Goal: Communication & Community: Connect with others

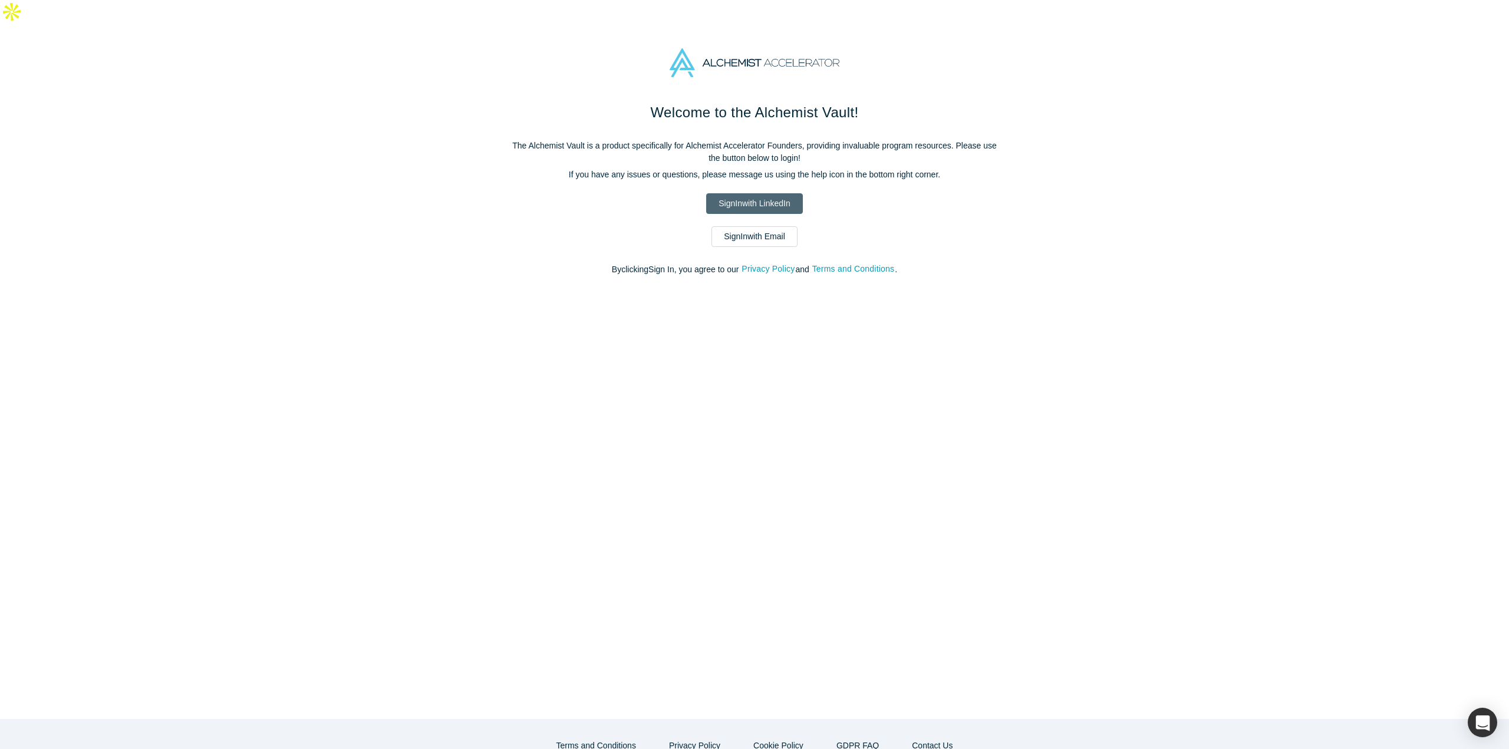
click at [758, 193] on link "Sign In with LinkedIn" at bounding box center [754, 203] width 96 height 21
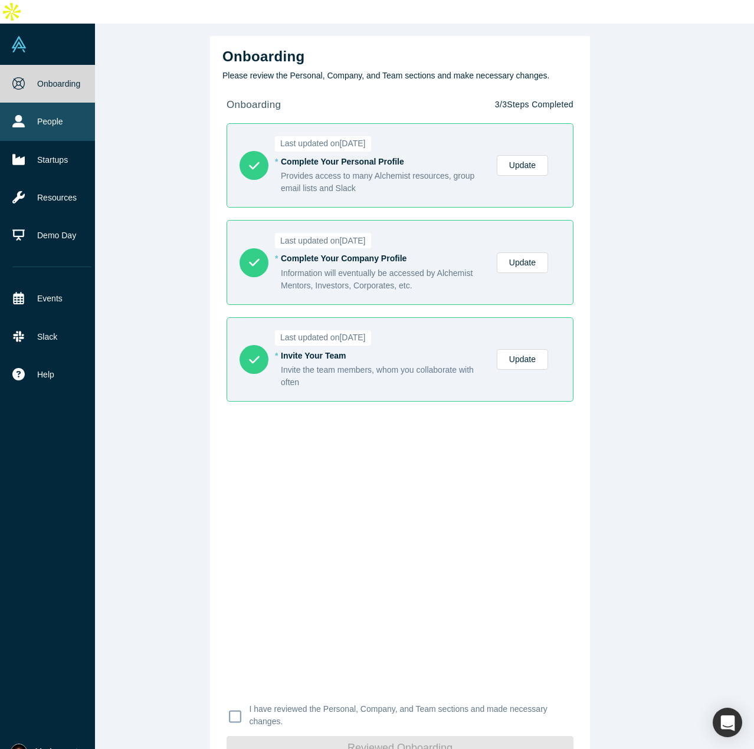
click at [32, 107] on link "People" at bounding box center [52, 122] width 104 height 38
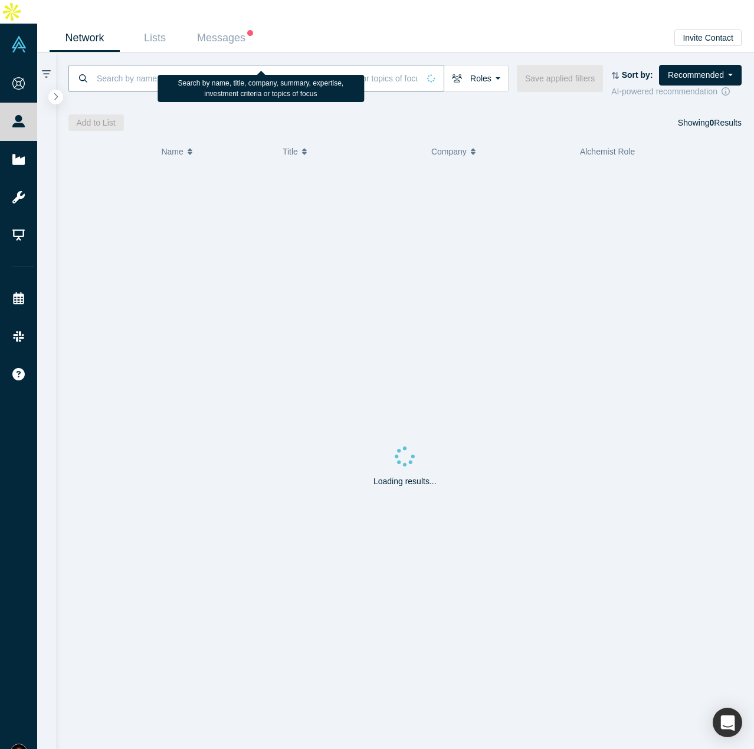
click at [203, 64] on input at bounding box center [257, 78] width 323 height 28
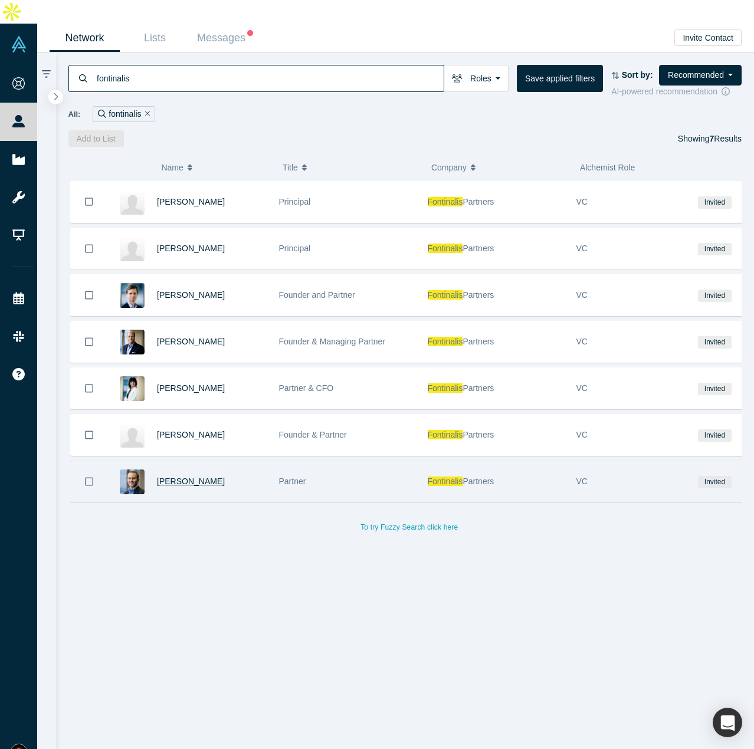
type input "fontinalis"
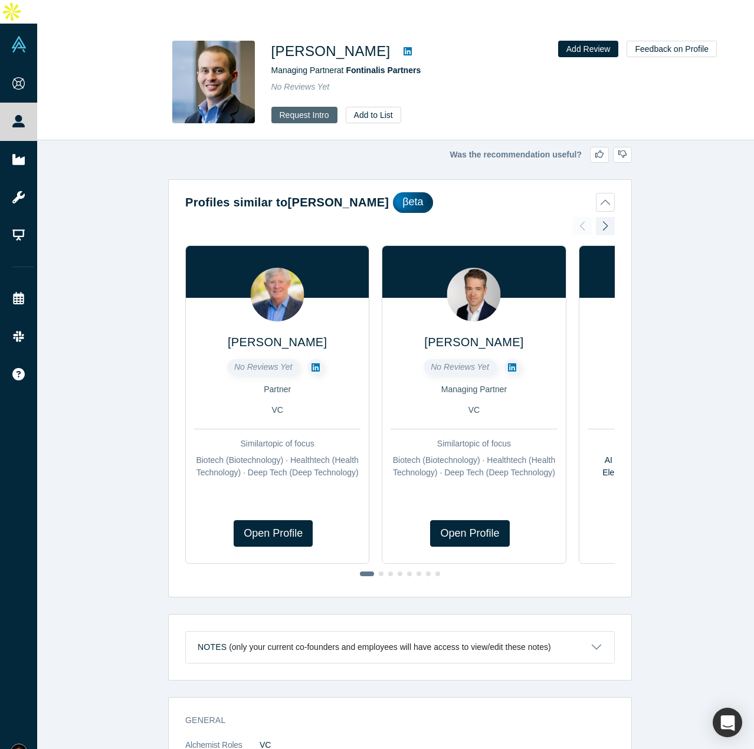
click at [307, 107] on button "Request Intro" at bounding box center [304, 115] width 66 height 17
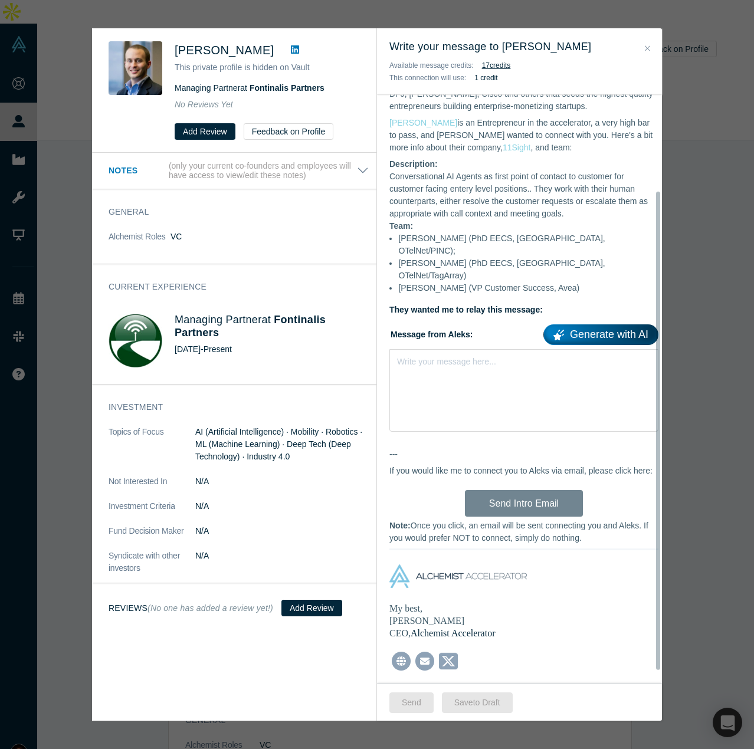
scroll to position [133, 0]
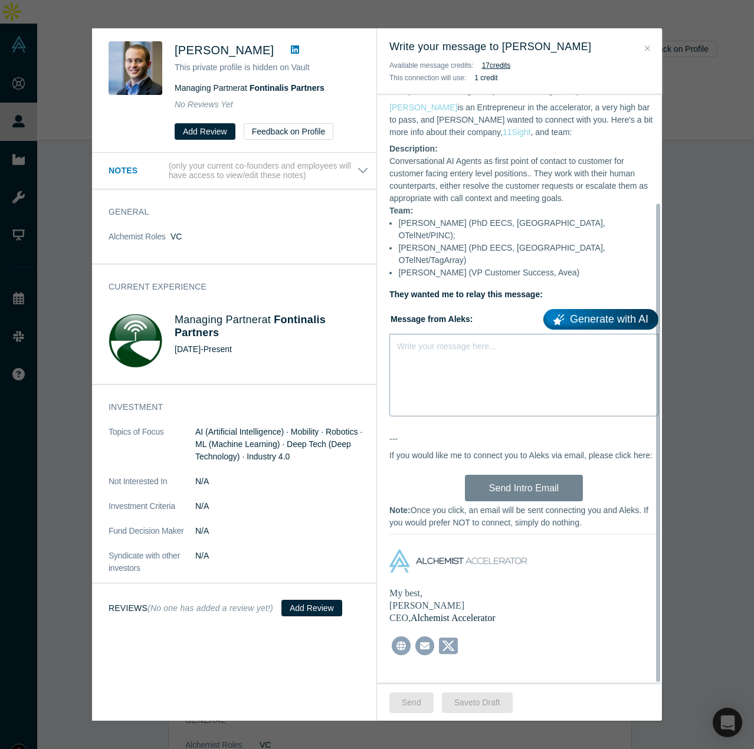
click at [407, 334] on div "Write your message here..." at bounding box center [523, 375] width 269 height 83
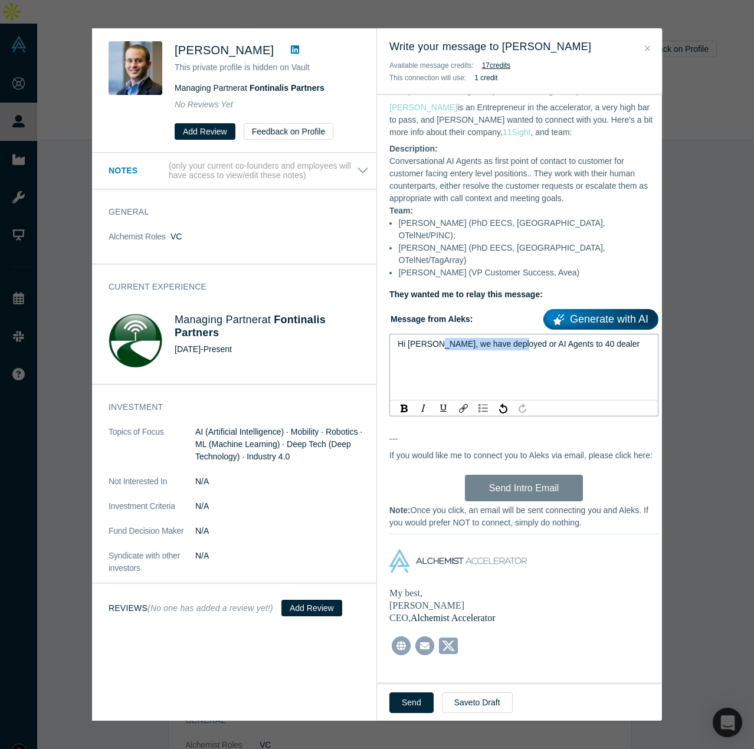
drag, startPoint x: 430, startPoint y: 317, endPoint x: 509, endPoint y: 325, distance: 79.4
click at [509, 338] on div "Hi [PERSON_NAME], we have deployed or AI Agents to 40 dealer" at bounding box center [523, 344] width 253 height 12
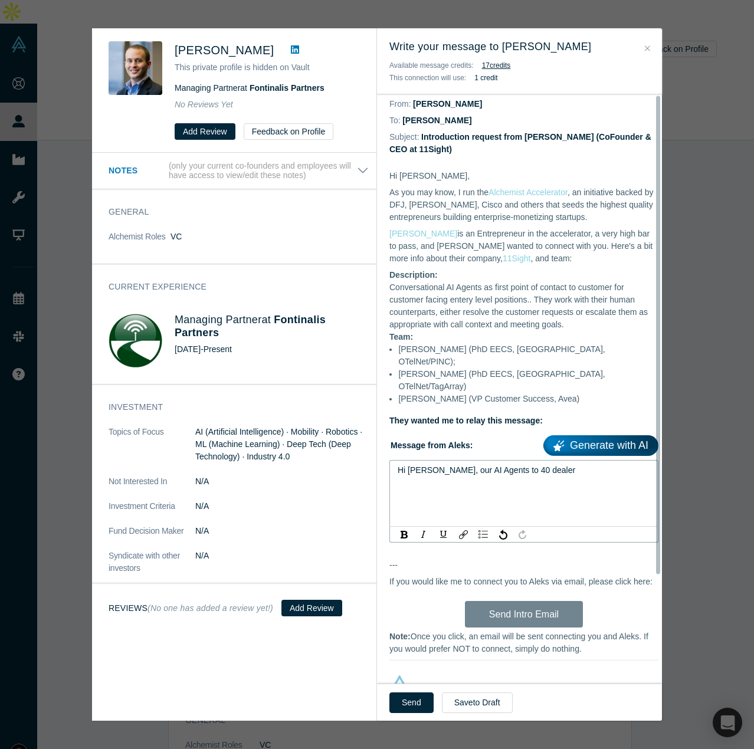
scroll to position [0, 0]
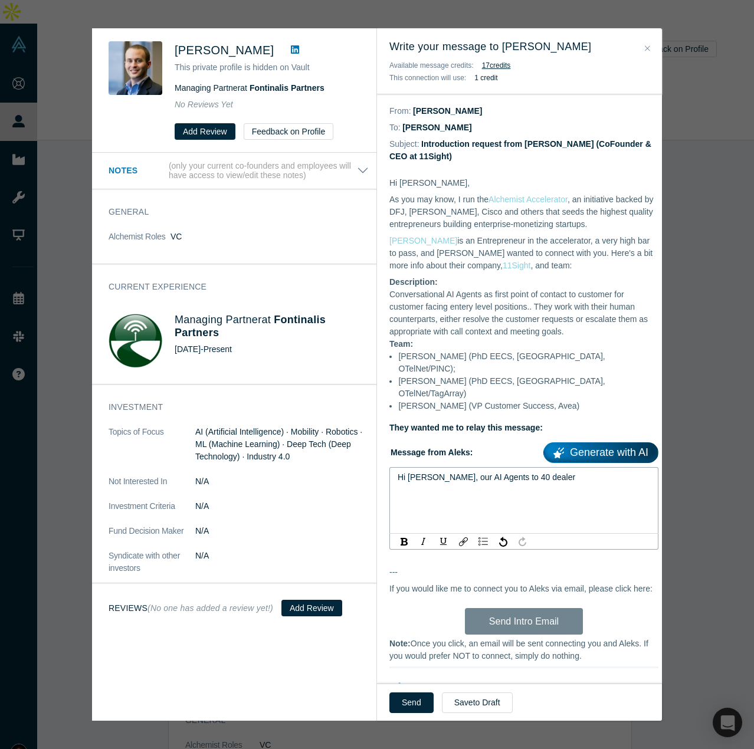
click at [483, 472] on span "Hi [PERSON_NAME], our AI Agents to 40 dealer" at bounding box center [485, 476] width 177 height 9
click at [594, 471] on div "Hi [PERSON_NAME], our AI Agents are deployed 40 dealer" at bounding box center [523, 477] width 253 height 12
click at [552, 472] on span "Hi [PERSON_NAME], our AI Agents are deployed 40 dealerships. We sell through va…" at bounding box center [518, 489] width 242 height 34
click at [430, 477] on span "Hi [PERSON_NAME], our AI Agents are deployed 40 dealerships. We sell through va…" at bounding box center [522, 489] width 250 height 34
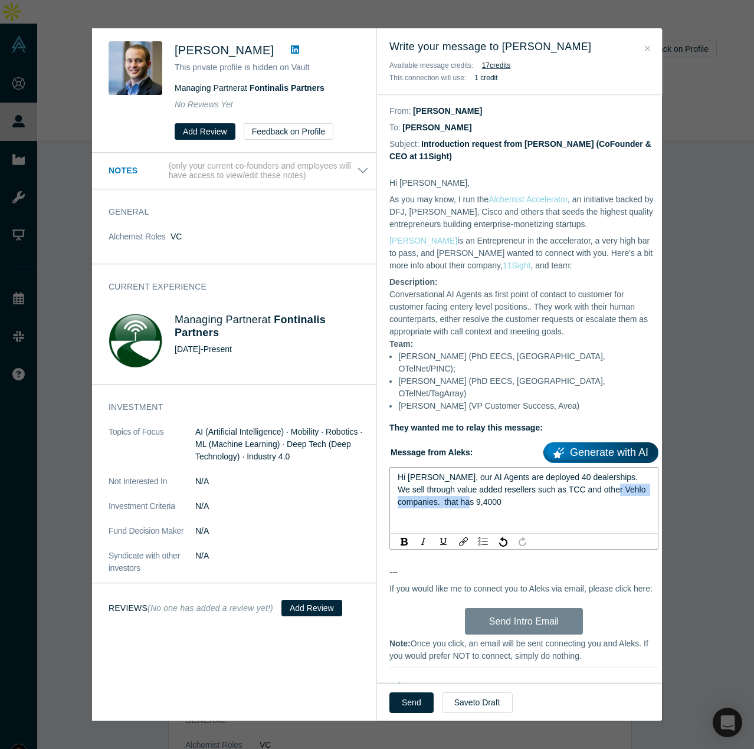
drag, startPoint x: 527, startPoint y: 476, endPoint x: 393, endPoint y: 482, distance: 134.6
click at [391, 482] on div "Hi [PERSON_NAME], our AI Agents are deployed 40 dealerships. We sell through va…" at bounding box center [523, 500] width 269 height 67
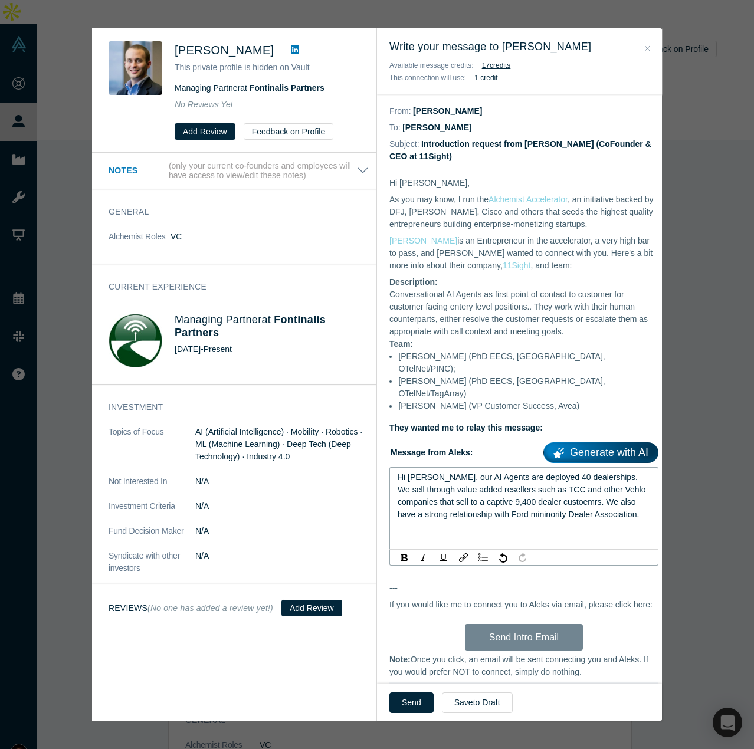
click at [509, 472] on span "Hi [PERSON_NAME], our AI Agents are deployed 40 dealerships. We sell through va…" at bounding box center [522, 495] width 250 height 47
click at [541, 472] on span "Hi [PERSON_NAME], our AI Agents are proven at 40 dealerships. We sell through v…" at bounding box center [522, 495] width 250 height 47
click at [610, 472] on span "Hi [PERSON_NAME], our AI Agents are proven at 40+ dealerships. We sell through …" at bounding box center [522, 495] width 250 height 47
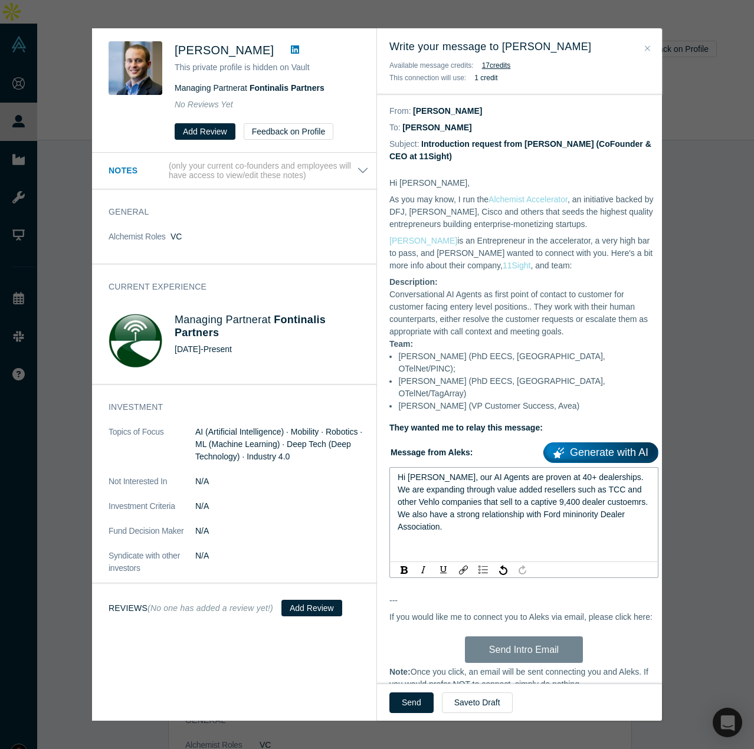
drag, startPoint x: 610, startPoint y: 478, endPoint x: 594, endPoint y: 479, distance: 16.6
click at [594, 479] on span "Hi [PERSON_NAME], our AI Agents are proven at 40+ dealerships. We are expanding…" at bounding box center [523, 501] width 252 height 59
click at [616, 479] on span "Hi [PERSON_NAME], our AI Agents are proven at 40+ dealerships. We are expanding…" at bounding box center [523, 501] width 252 height 59
click at [613, 479] on span "Hi [PERSON_NAME], our AI Agents are proven at 40+ dealerships. We are expanding…" at bounding box center [523, 501] width 252 height 59
click at [524, 494] on span "Hi [PERSON_NAME], our AI Agents are proven at 40+ dealerships. We are expanding…" at bounding box center [523, 501] width 252 height 59
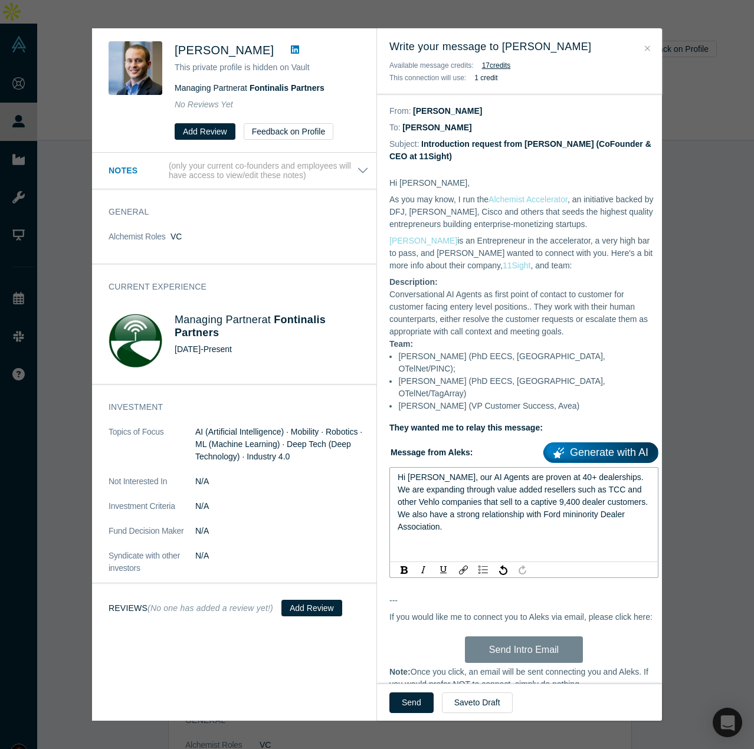
click at [534, 533] on div "rdw-editor" at bounding box center [523, 539] width 253 height 12
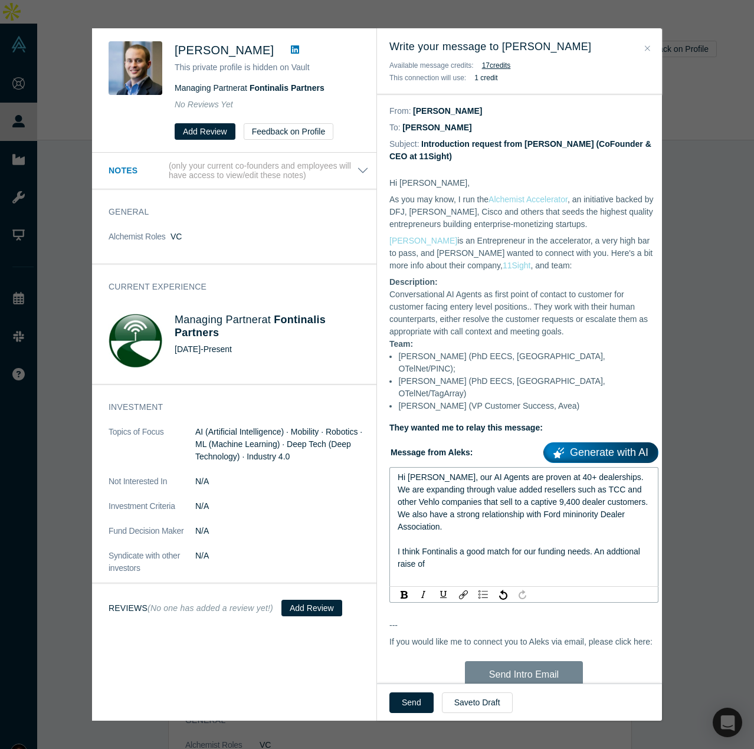
click at [598, 547] on span "I think Fontinalis a good match for our funding needs. An addtional raise of" at bounding box center [519, 558] width 245 height 22
click at [476, 545] on div "I think Fontinalis a good match for our funding needs. An addtional raise of" at bounding box center [523, 557] width 253 height 25
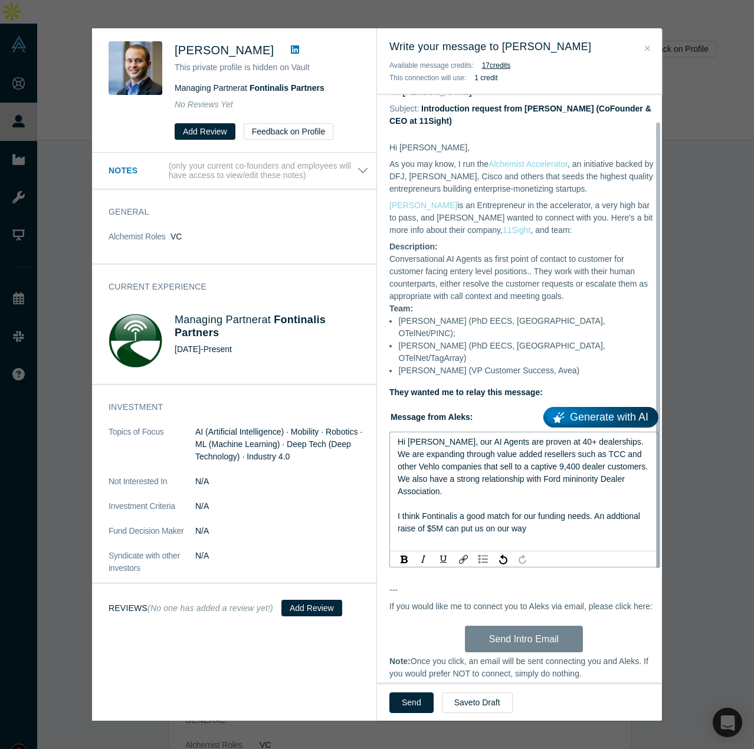
scroll to position [39, 0]
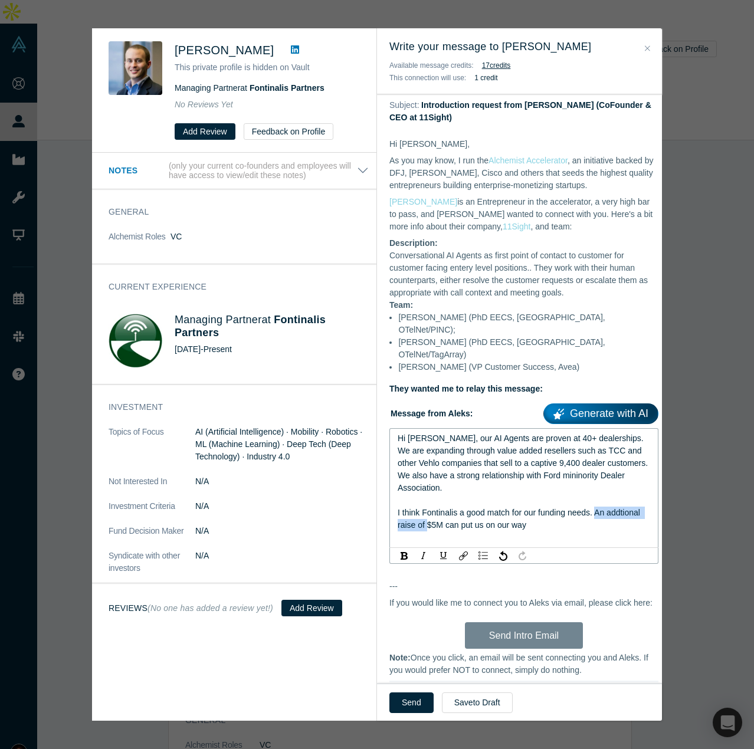
drag, startPoint x: 463, startPoint y: 502, endPoint x: 596, endPoint y: 481, distance: 133.7
click at [596, 506] on div "I think Fontinalis a good match for our funding needs. An addtional raise of $5…" at bounding box center [523, 518] width 253 height 25
drag, startPoint x: 557, startPoint y: 502, endPoint x: 390, endPoint y: 410, distance: 190.0
click at [390, 428] on div "Hi [PERSON_NAME], our AI Agents are proven at 40+ dealerships. We are expanding…" at bounding box center [523, 488] width 269 height 120
copy div "Hi [PERSON_NAME], our AI Agents are proven at 40+ dealerships. We are expanding…"
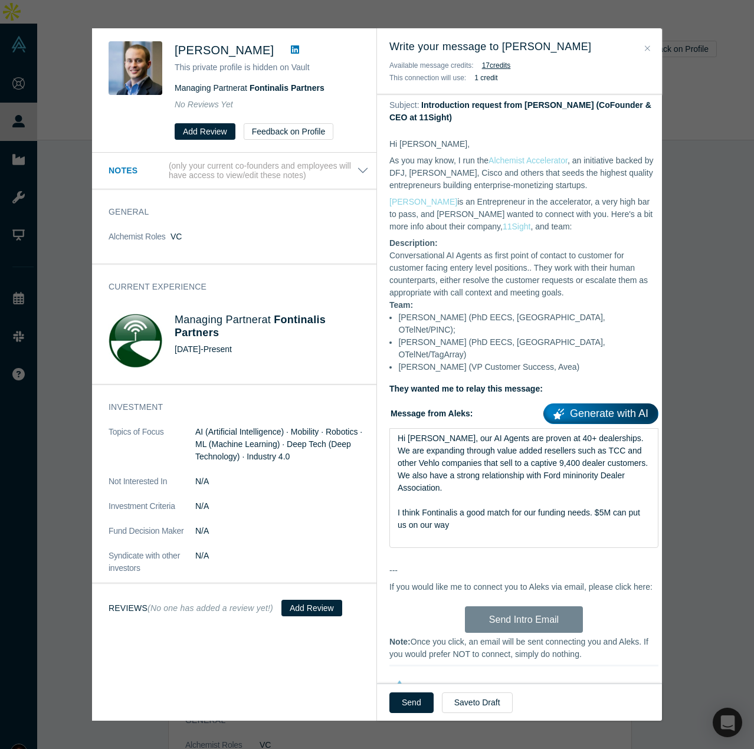
click at [391, 140] on p "Hi [PERSON_NAME]," at bounding box center [523, 144] width 269 height 12
click at [390, 142] on p "Hi [PERSON_NAME]," at bounding box center [523, 144] width 269 height 12
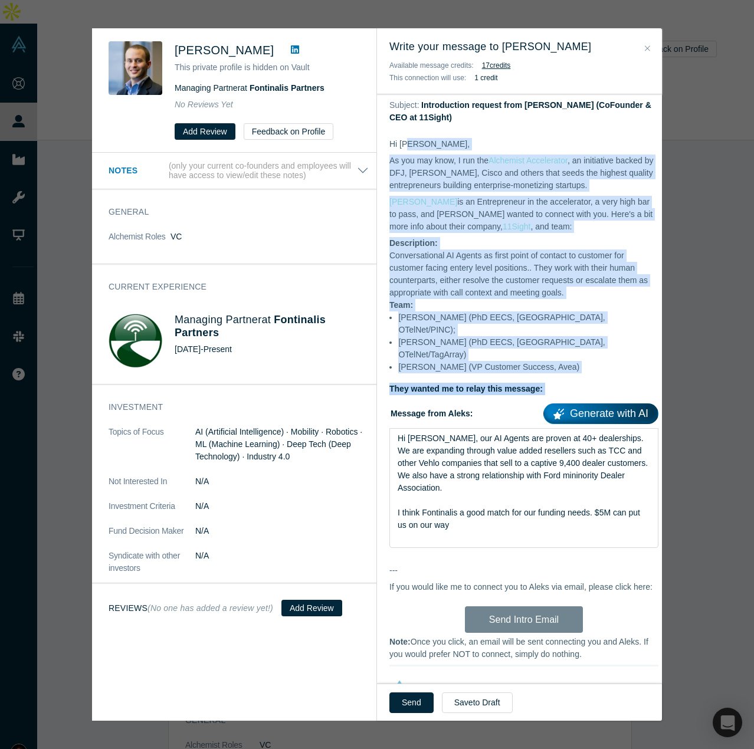
drag, startPoint x: 390, startPoint y: 142, endPoint x: 588, endPoint y: 365, distance: 298.2
click at [588, 365] on div "Hi [PERSON_NAME], As you may know, I run the Alchemist Accelerator , an initiat…" at bounding box center [523, 266] width 269 height 257
copy div "Hi [PERSON_NAME], As you may know, I run the Alchemist Accelerator , an initiat…"
click at [516, 261] on dd "Conversational AI Agents as first point of contact to customer for customer fac…" at bounding box center [523, 274] width 269 height 50
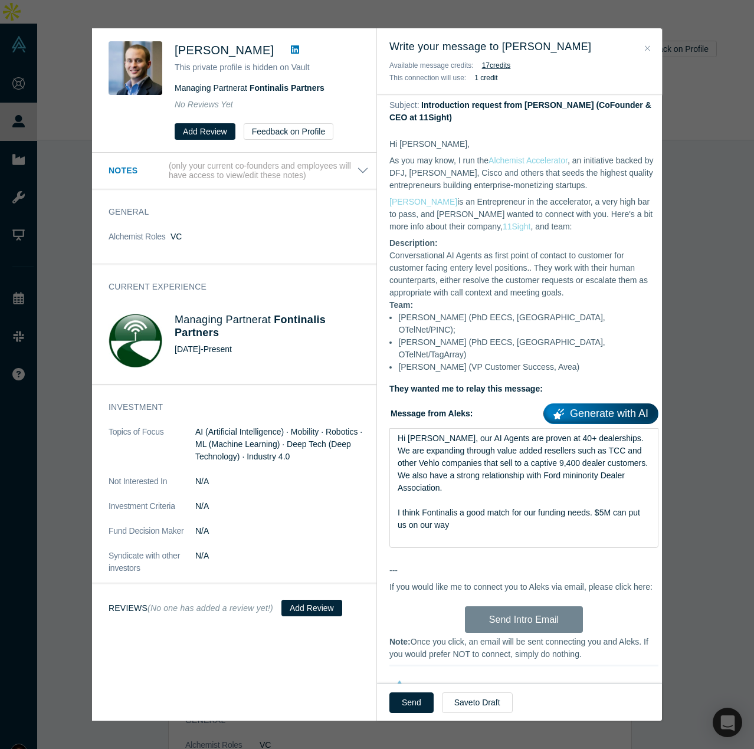
click at [454, 277] on dd "Conversational AI Agents as first point of contact to customer for customer fac…" at bounding box center [523, 274] width 269 height 50
click at [468, 268] on dd "Conversational AI Agents as first point of contact to customer for customer fac…" at bounding box center [523, 274] width 269 height 50
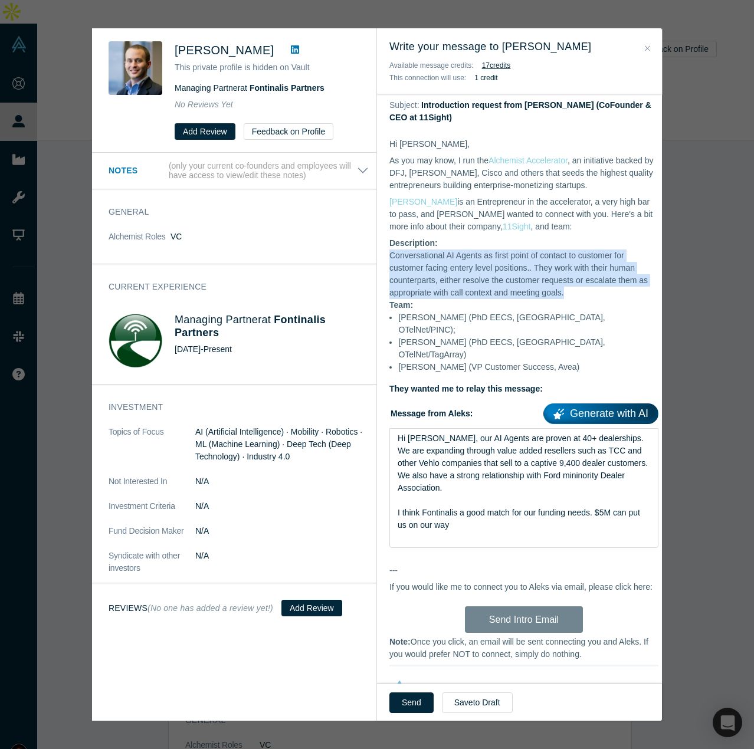
click at [468, 268] on dd "Conversational AI Agents as first point of contact to customer for customer fac…" at bounding box center [523, 274] width 269 height 50
click at [456, 277] on dd "Conversational AI Agents as first point of contact to customer for customer fac…" at bounding box center [523, 274] width 269 height 50
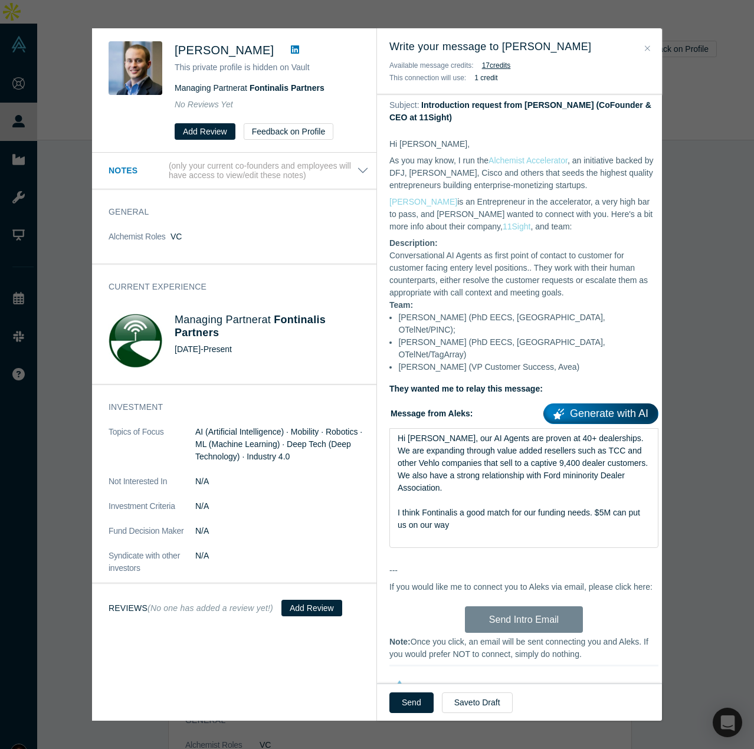
click at [471, 271] on dd "Conversational AI Agents as first point of contact to customer for customer fac…" at bounding box center [523, 274] width 269 height 50
click at [469, 271] on dd "Conversational AI Agents as first point of contact to customer for customer fac…" at bounding box center [523, 274] width 269 height 50
click at [468, 336] on li "[PERSON_NAME] (PhD EECS, [GEOGRAPHIC_DATA], OTelNet/TagArray)" at bounding box center [528, 348] width 260 height 25
click at [465, 361] on li "[PERSON_NAME] (VP Customer Success, Avea)" at bounding box center [528, 367] width 260 height 12
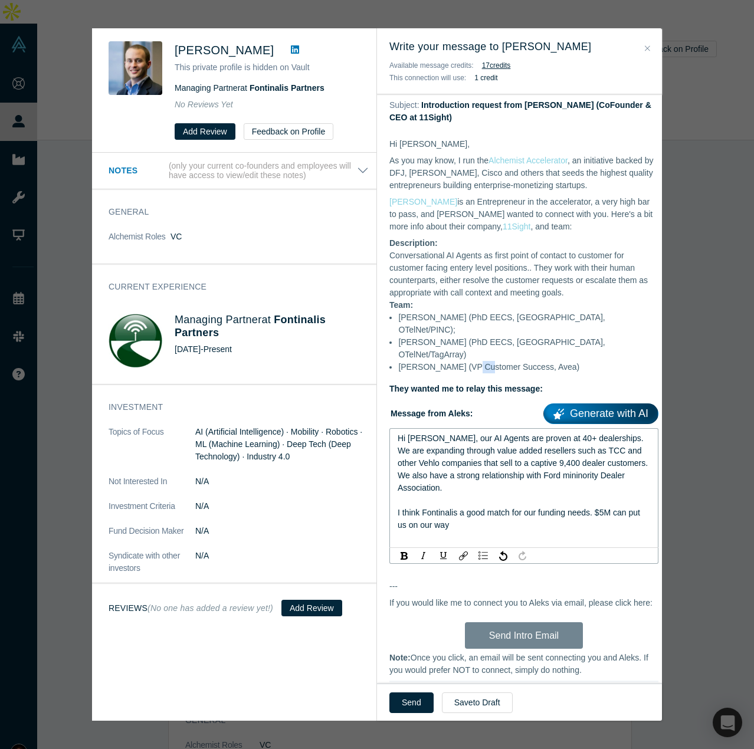
drag, startPoint x: 433, startPoint y: 489, endPoint x: 386, endPoint y: 411, distance: 91.5
click at [386, 411] on div "Hi [PERSON_NAME], As you may know, I run the Alchemist Accelerator , an initiat…" at bounding box center [524, 485] width 294 height 718
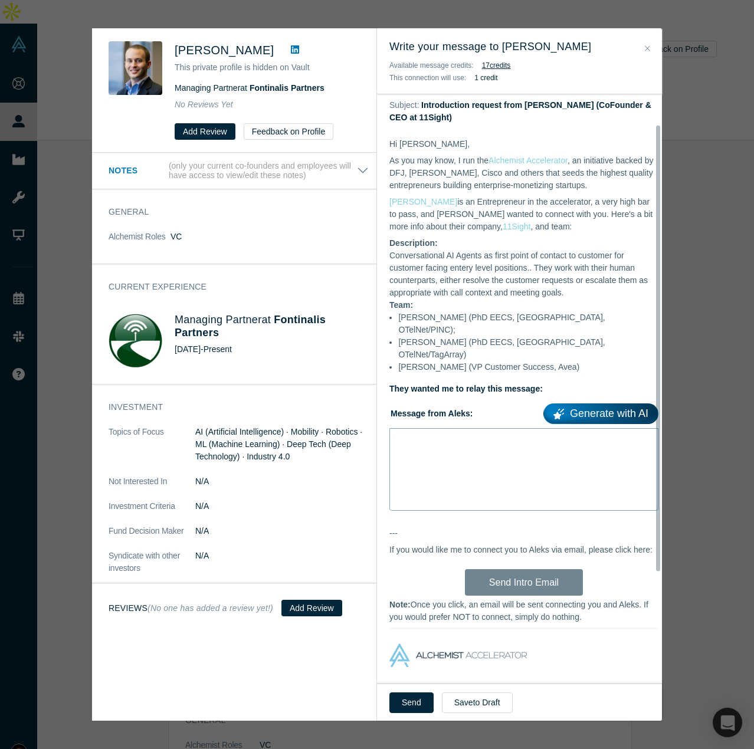
click at [515, 445] on div "rdw-editor" at bounding box center [523, 451] width 253 height 12
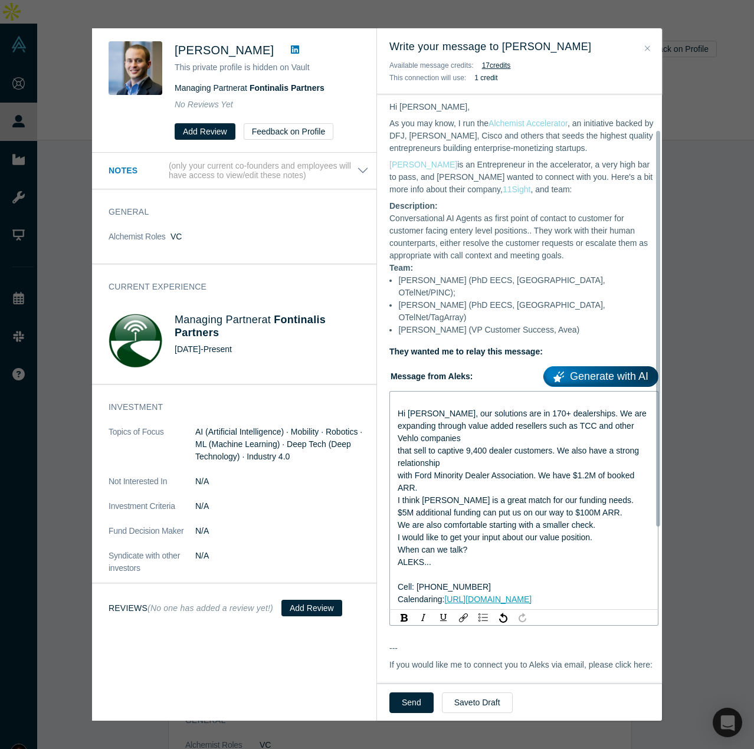
scroll to position [78, 0]
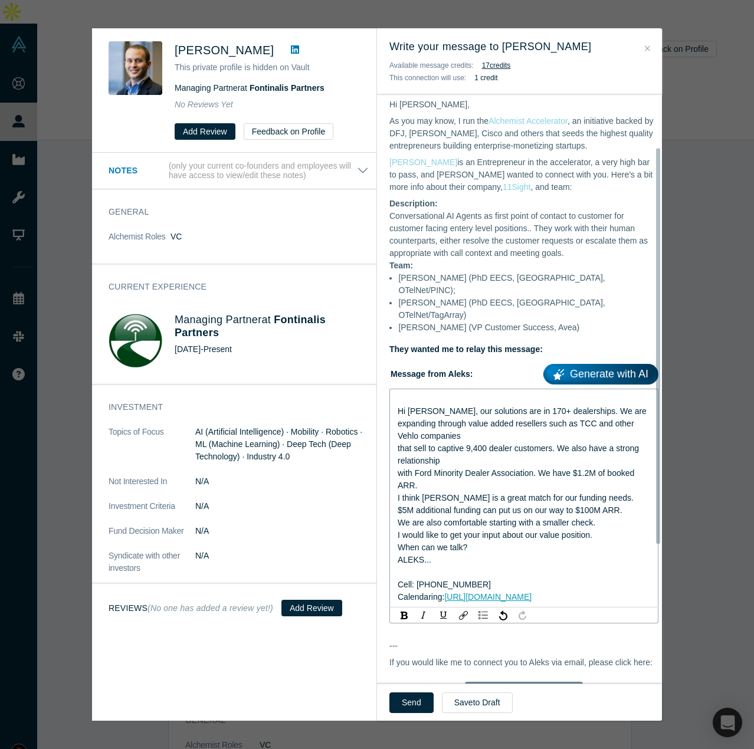
click at [486, 417] on div "expanding through value added resellers such as TCC and other Vehlo companies" at bounding box center [523, 429] width 253 height 25
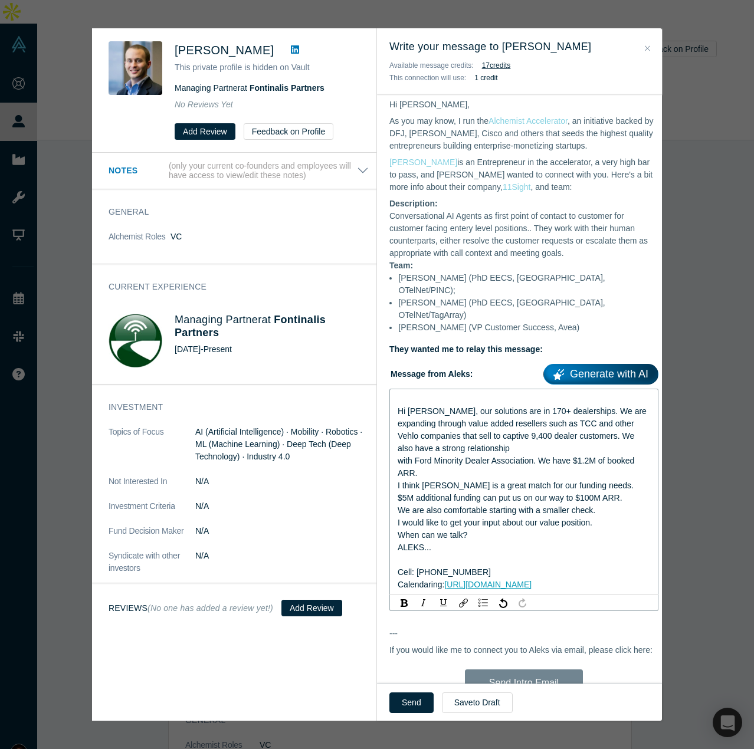
click at [537, 425] on div "expanding through value added resellers such as TCC and other Vehlo companies t…" at bounding box center [523, 435] width 253 height 37
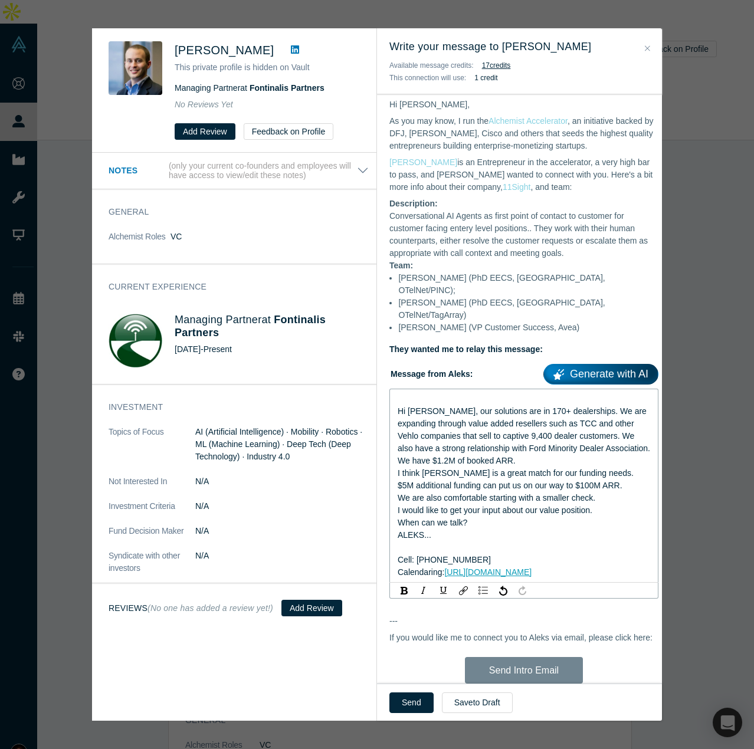
click at [573, 433] on div "expanding through value added resellers such as TCC and other Vehlo companies t…" at bounding box center [523, 442] width 253 height 50
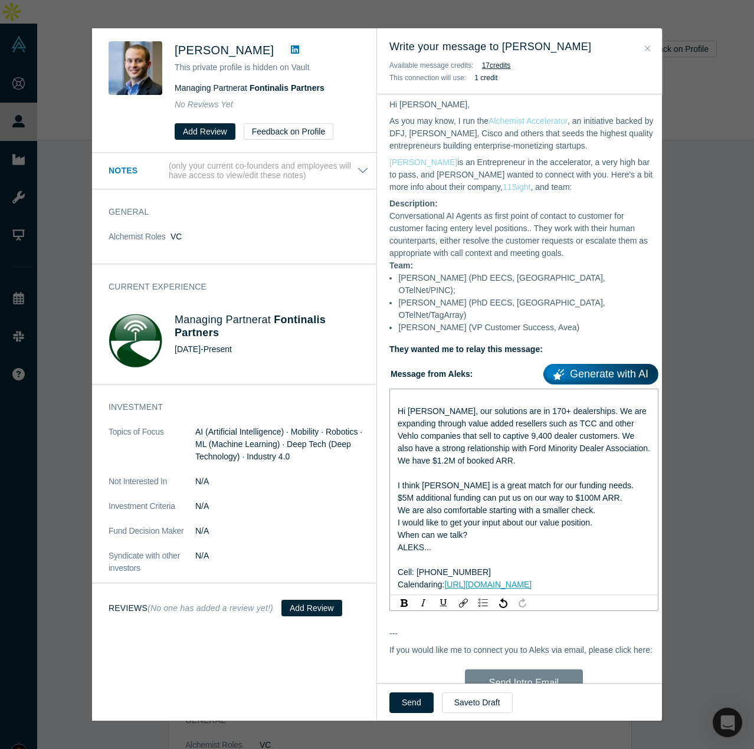
click at [607, 479] on div "I think [PERSON_NAME] is a great match for our funding needs." at bounding box center [523, 485] width 253 height 12
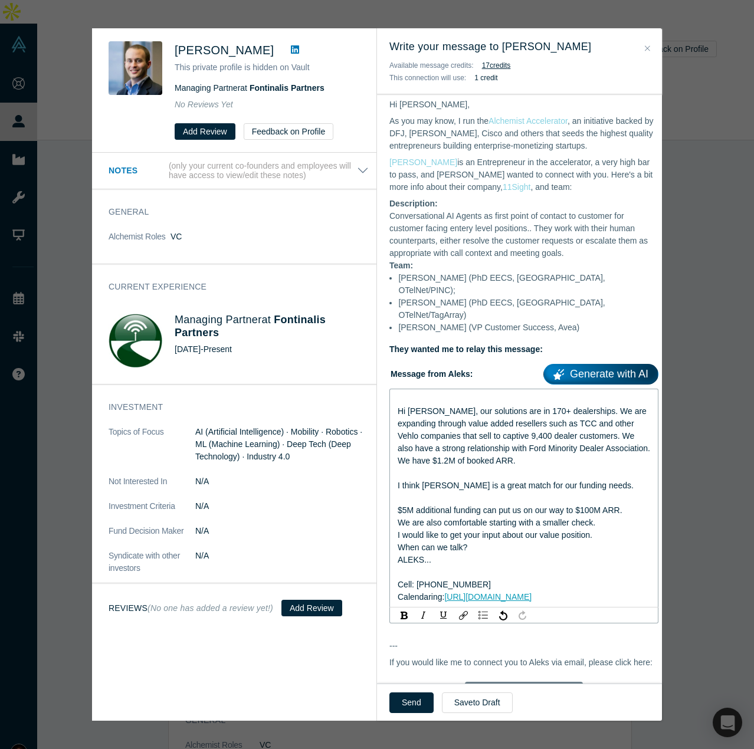
click at [599, 516] on div "We are also comfortable starting with a smaller check." at bounding box center [523, 522] width 253 height 12
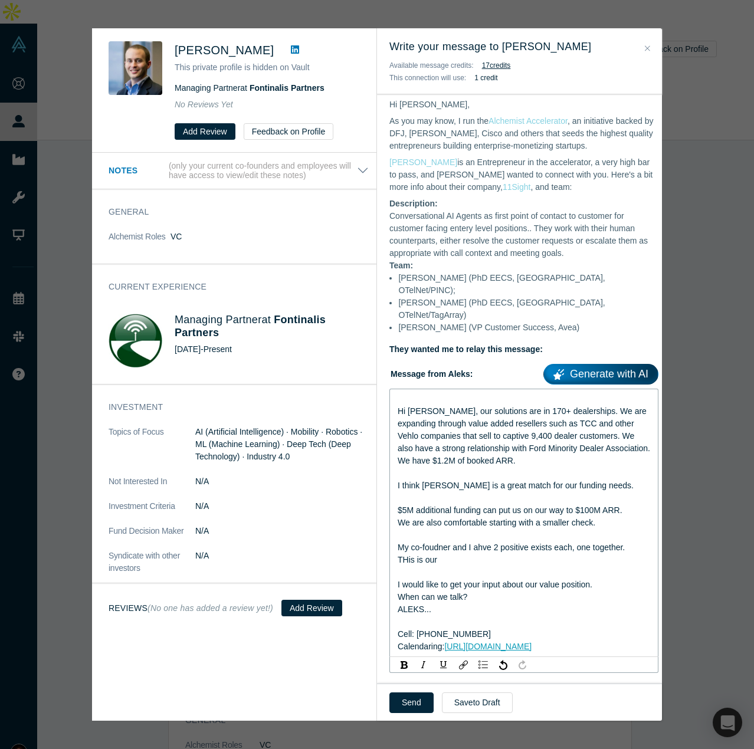
drag, startPoint x: 448, startPoint y: 536, endPoint x: 369, endPoint y: 517, distance: 81.2
click at [369, 517] on div "[PERSON_NAME] This private profile is hidden on Vault Managing Partner at Fonti…" at bounding box center [377, 374] width 570 height 692
copy div "My co-foudner and I ahve 2 positive exists each, one together. THis is our"
drag, startPoint x: 514, startPoint y: 547, endPoint x: 496, endPoint y: 540, distance: 18.5
click at [514, 566] on div "rdw-editor" at bounding box center [523, 572] width 253 height 12
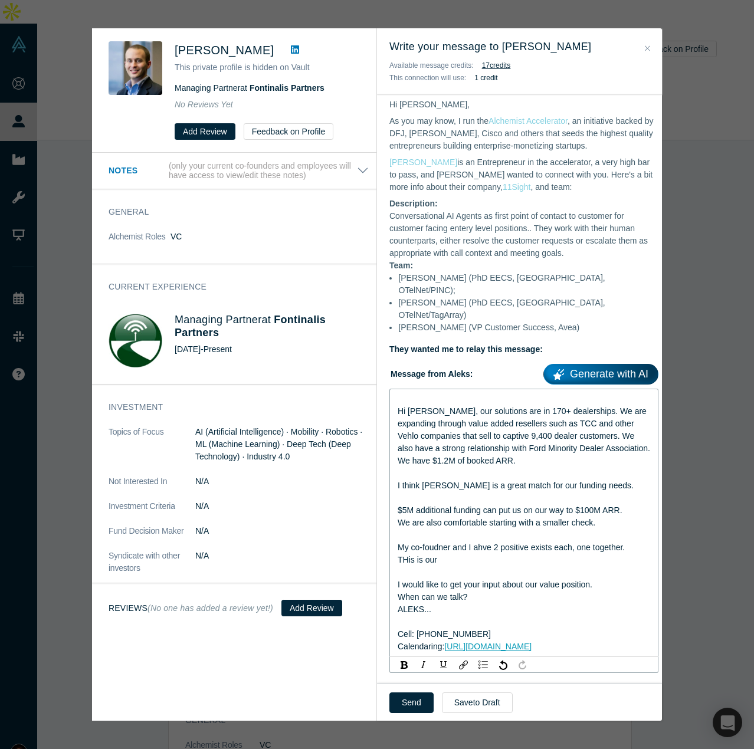
drag, startPoint x: 467, startPoint y: 531, endPoint x: 390, endPoint y: 524, distance: 77.0
click at [390, 524] on div "Hi [PERSON_NAME], our solutions are in 170+ dealerships. We are expanding throu…" at bounding box center [523, 523] width 269 height 268
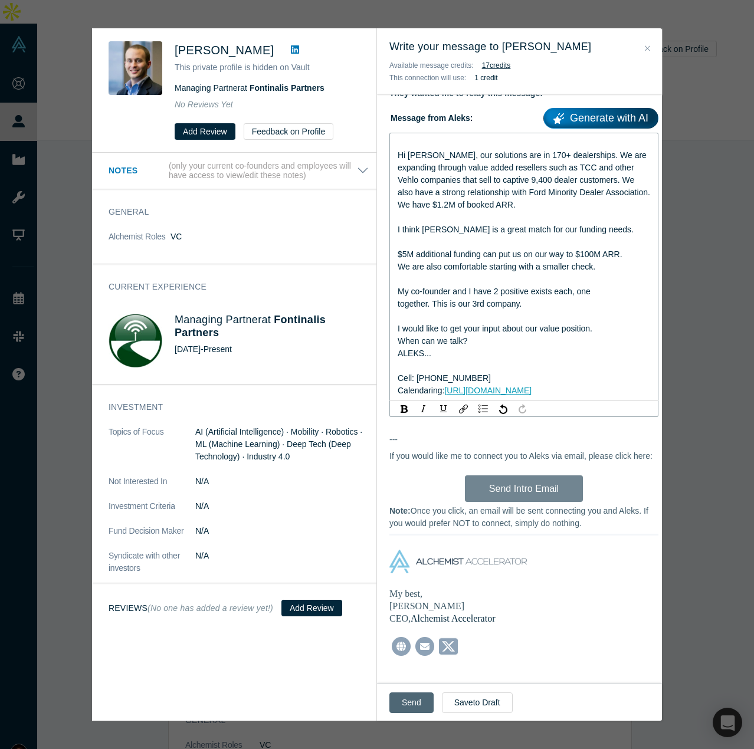
scroll to position [318, 0]
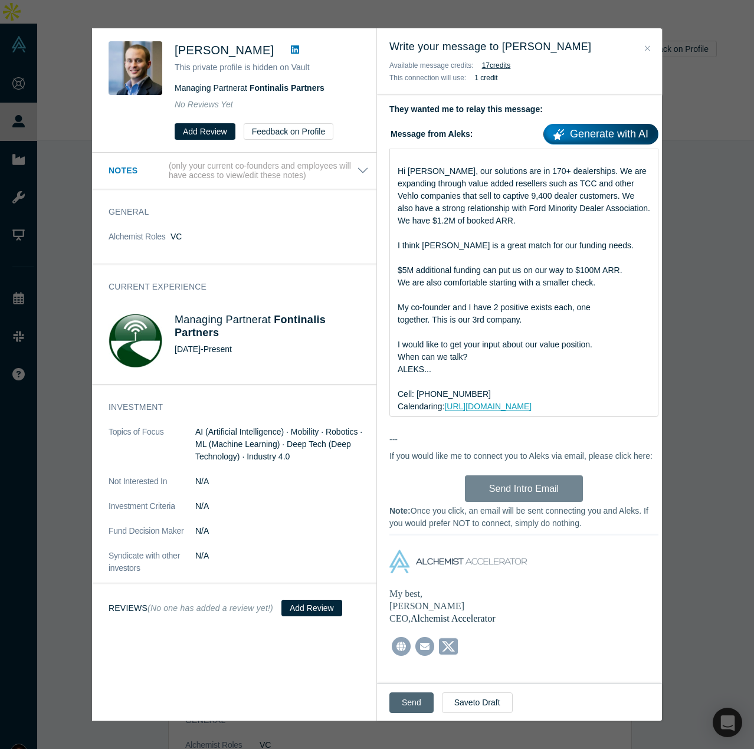
click at [405, 703] on button "Send" at bounding box center [411, 702] width 44 height 21
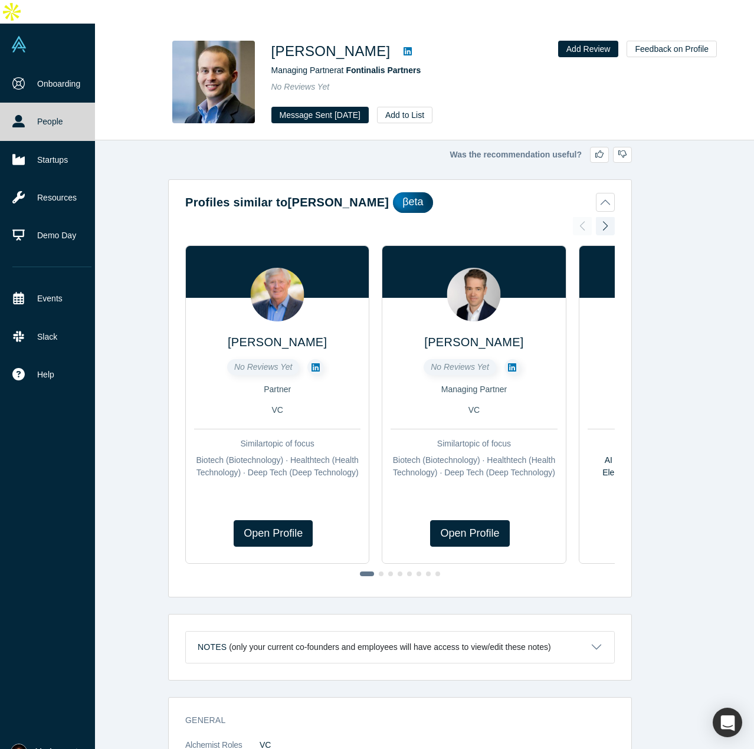
click at [47, 103] on link "People" at bounding box center [52, 122] width 104 height 38
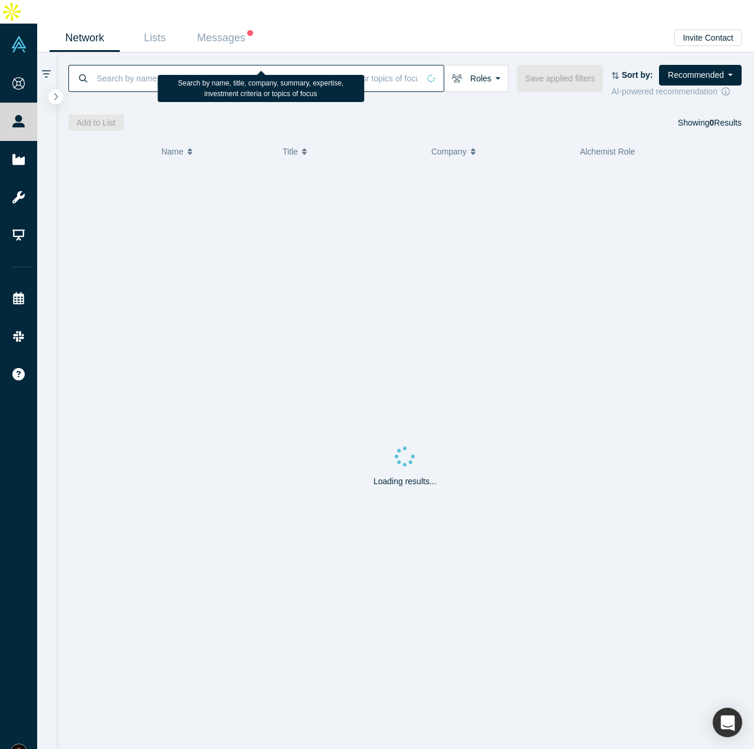
click at [214, 64] on input at bounding box center [257, 78] width 323 height 28
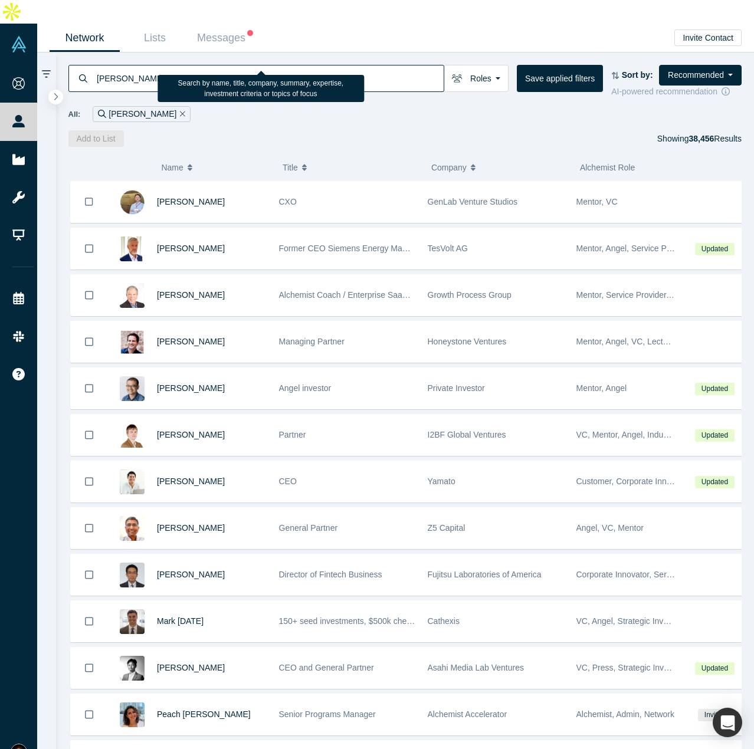
type input "[PERSON_NAME]"
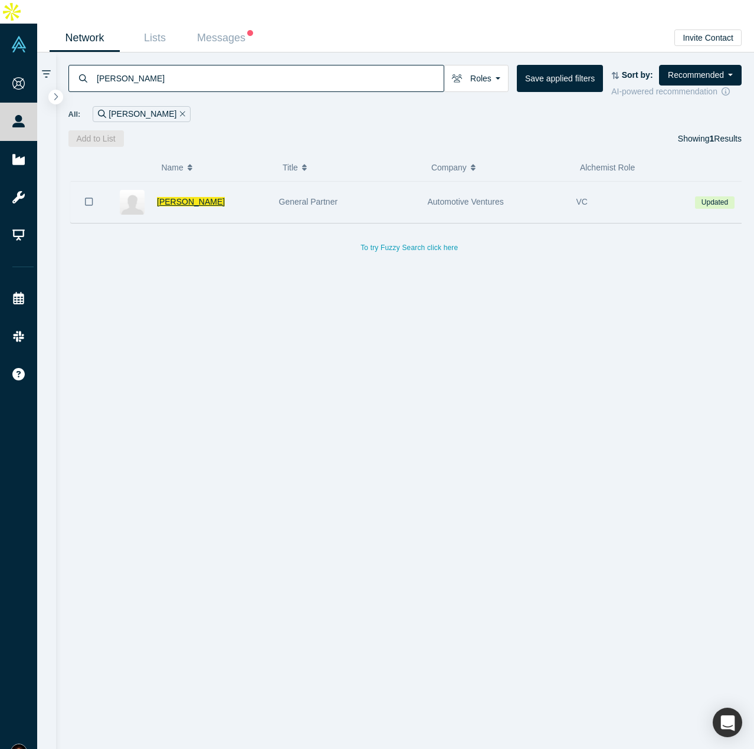
click at [182, 197] on span "[PERSON_NAME]" at bounding box center [191, 201] width 68 height 9
